Goal: Information Seeking & Learning: Learn about a topic

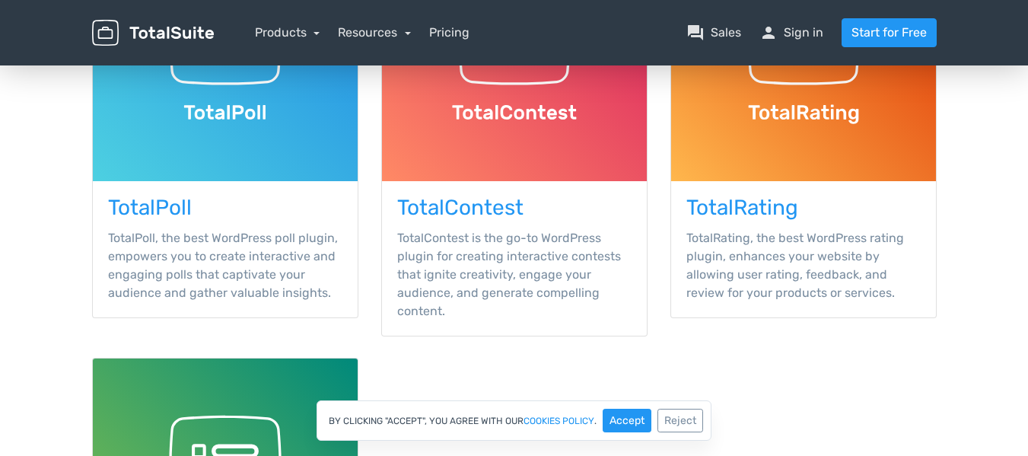
scroll to position [304, 0]
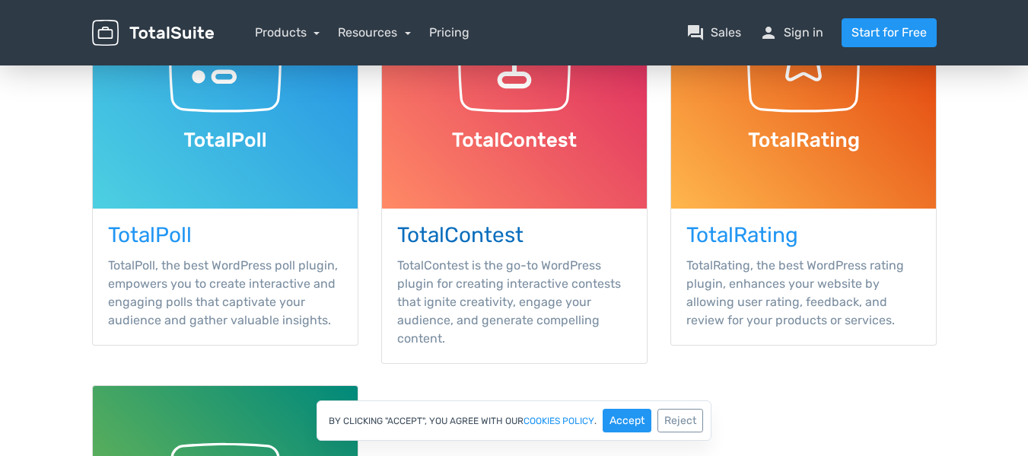
click at [495, 240] on h3 "TotalContest" at bounding box center [514, 236] width 234 height 24
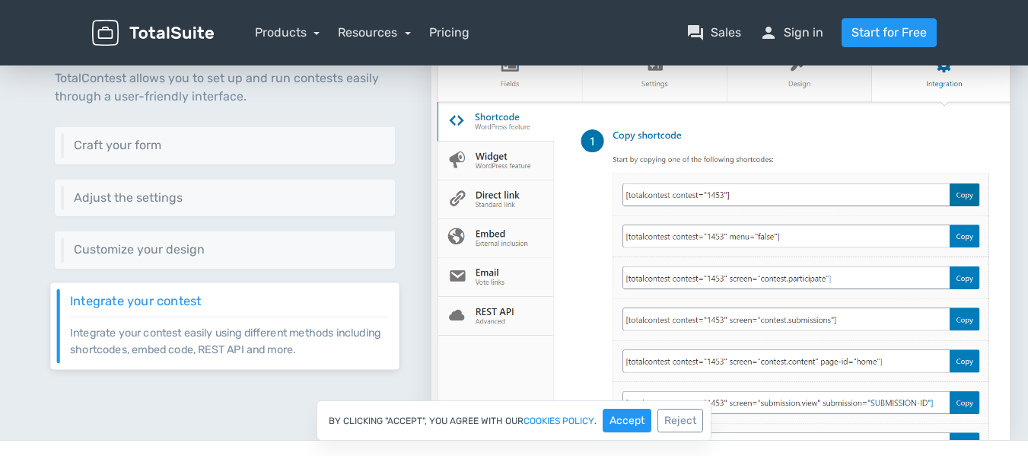
scroll to position [609, 0]
